Goal: Go to known website: Access a specific website the user already knows

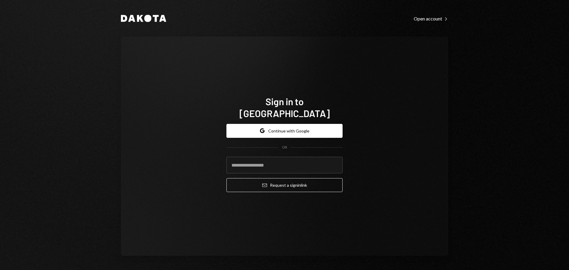
type input "**********"
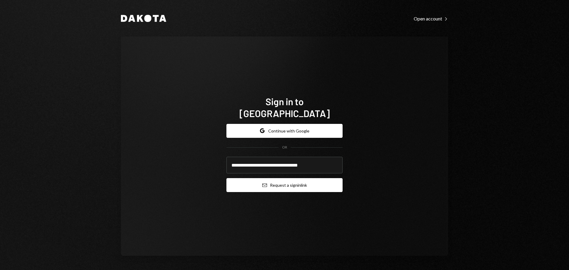
click at [270, 180] on button "Email Request a sign in link" at bounding box center [284, 185] width 116 height 14
